Goal: Information Seeking & Learning: Learn about a topic

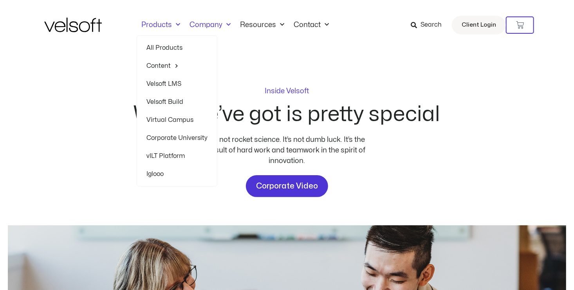
click at [166, 25] on link "Products" at bounding box center [161, 25] width 48 height 9
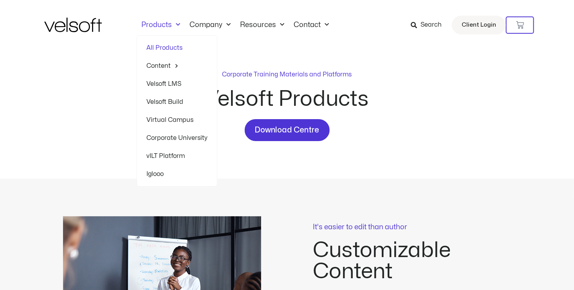
click at [157, 83] on link "Velsoft LMS" at bounding box center [176, 84] width 61 height 18
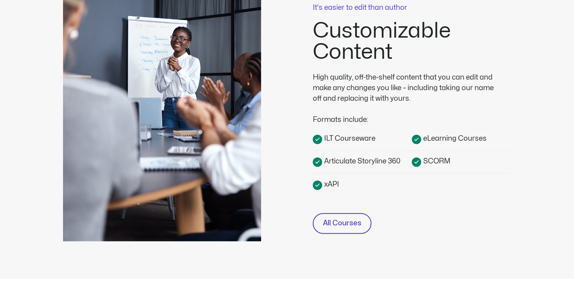
scroll to position [235, 0]
